Goal: Information Seeking & Learning: Check status

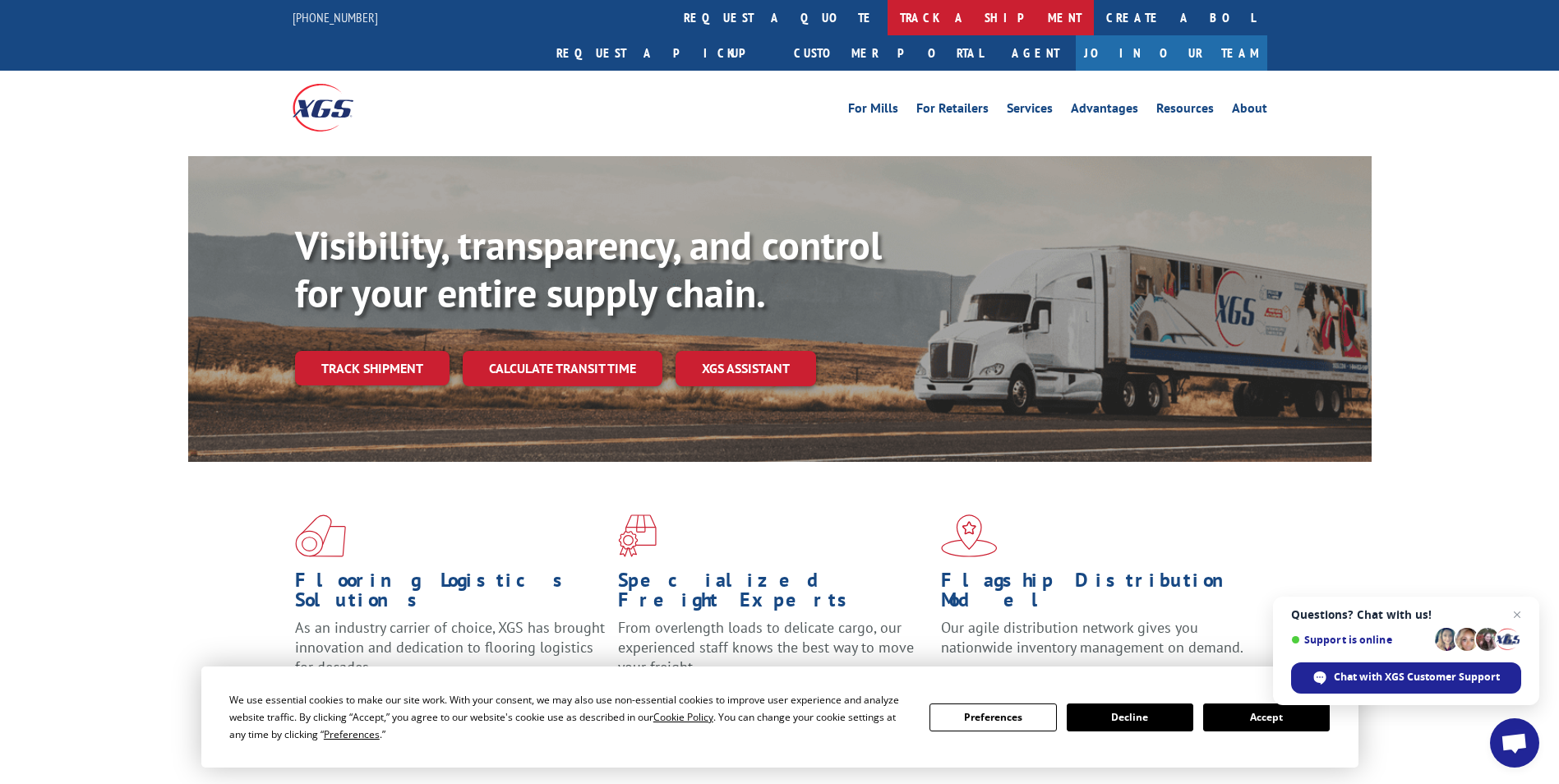
click at [887, 27] on link "track a shipment" at bounding box center [990, 17] width 206 height 35
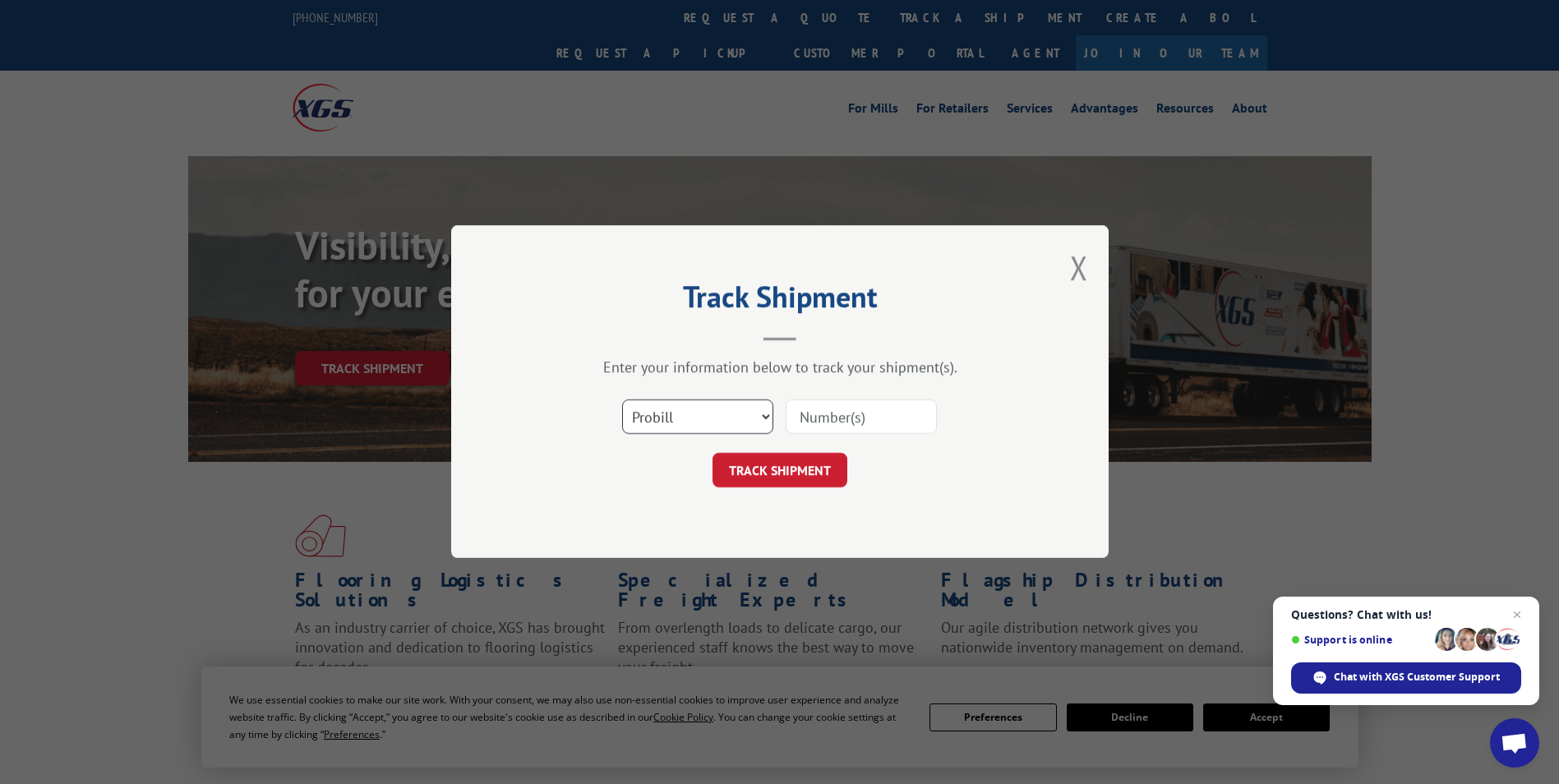
click at [755, 413] on select "Select category... Probill BOL PO" at bounding box center [698, 417] width 152 height 34
select select "bol"
click at [622, 400] on select "Select category... Probill BOL PO" at bounding box center [698, 417] width 152 height 34
click at [813, 420] on input at bounding box center [860, 417] width 152 height 34
type input "15095335"
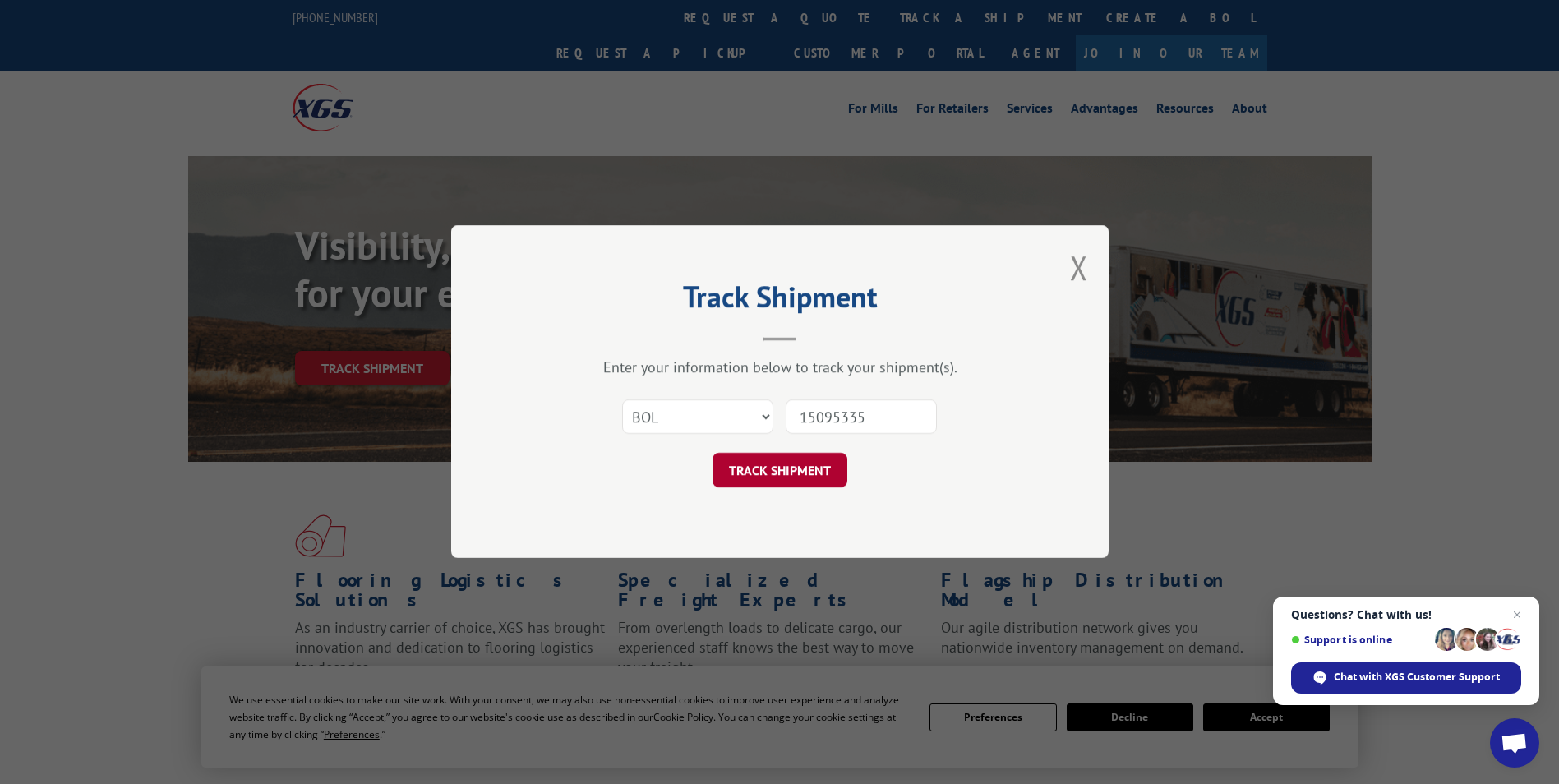
click at [754, 463] on button "TRACK SHIPMENT" at bounding box center [780, 471] width 134 height 34
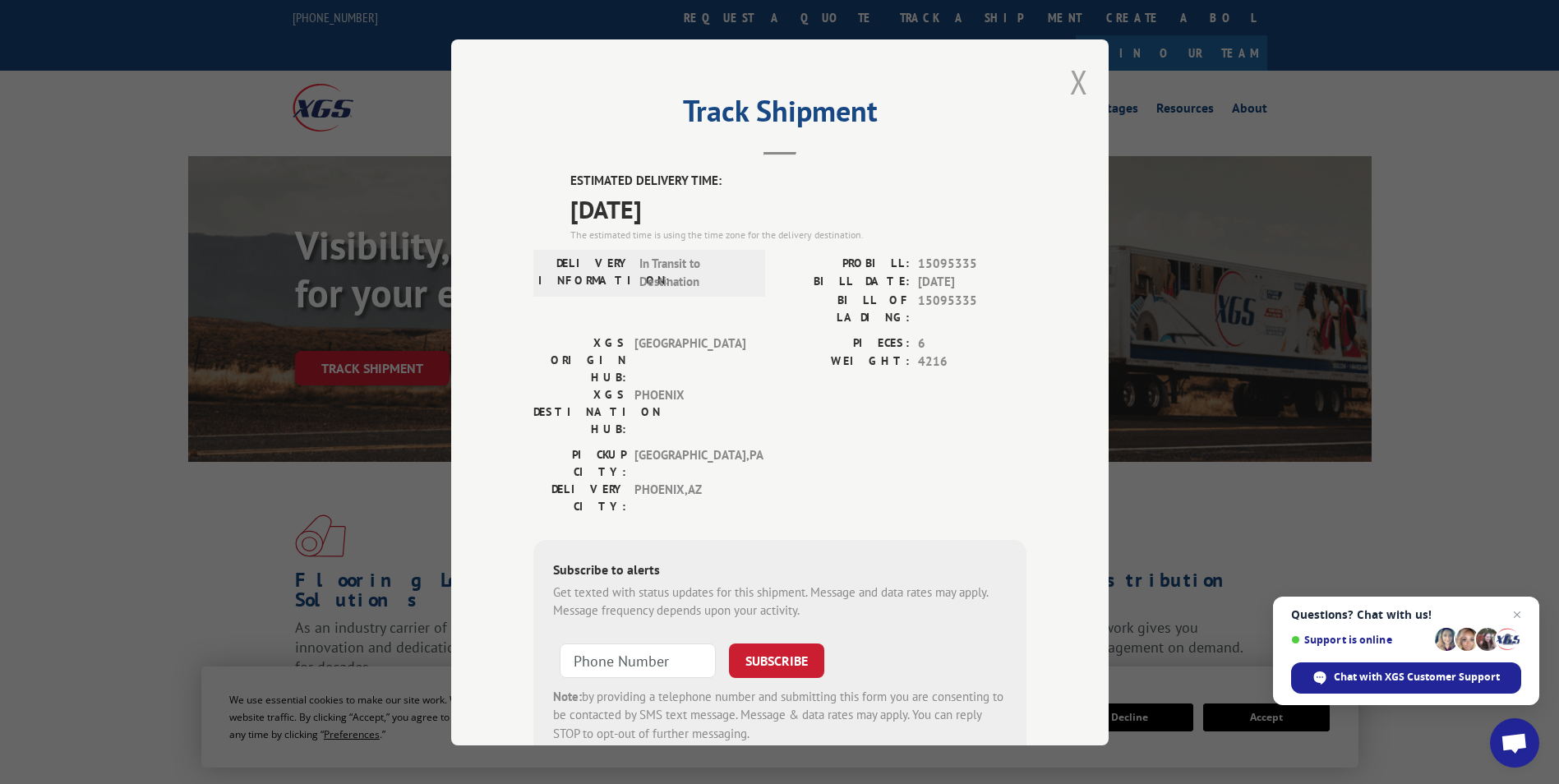
click at [1074, 73] on button "Close modal" at bounding box center [1079, 82] width 18 height 44
